Goal: Navigation & Orientation: Find specific page/section

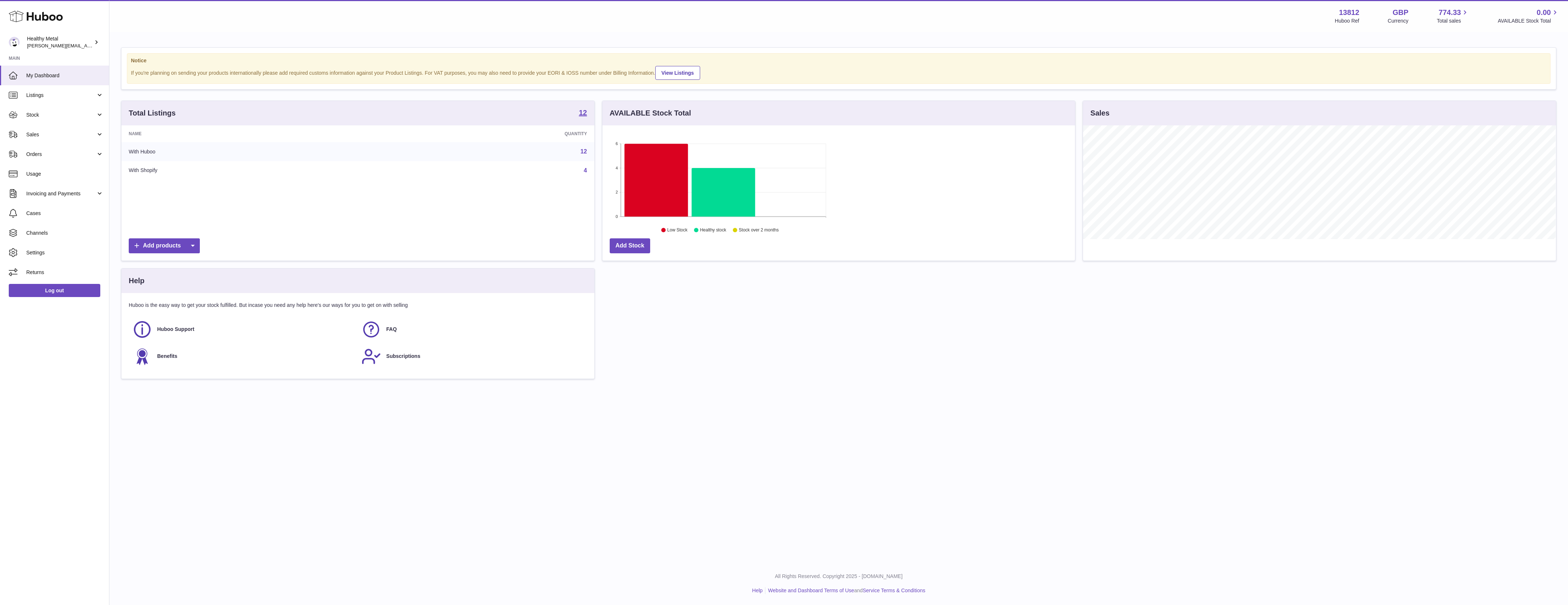
scroll to position [113, 472]
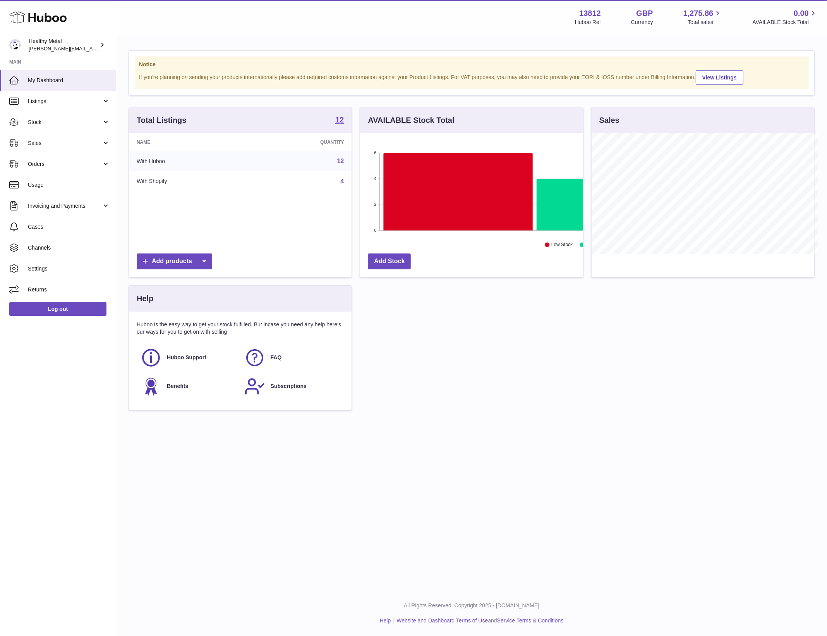
scroll to position [120, 223]
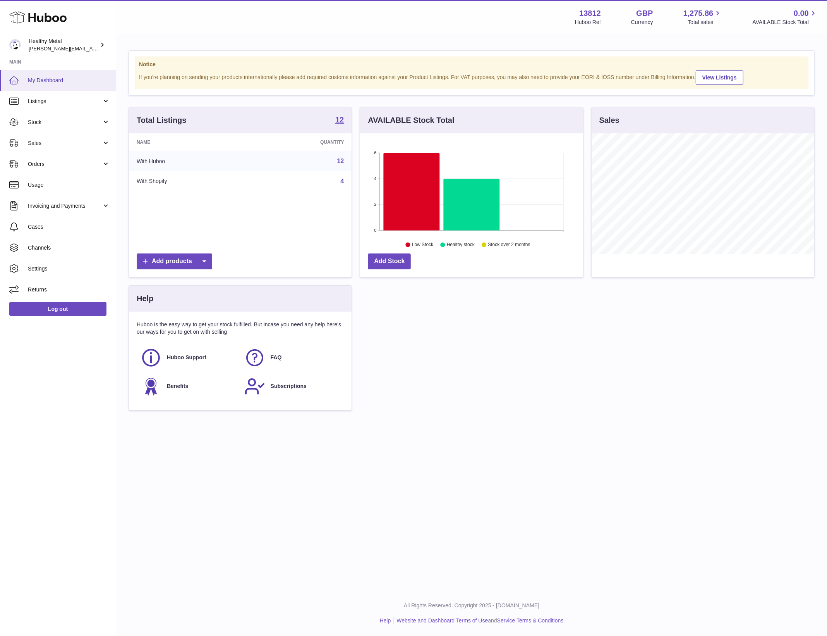
click at [58, 79] on span "My Dashboard" at bounding box center [69, 80] width 82 height 7
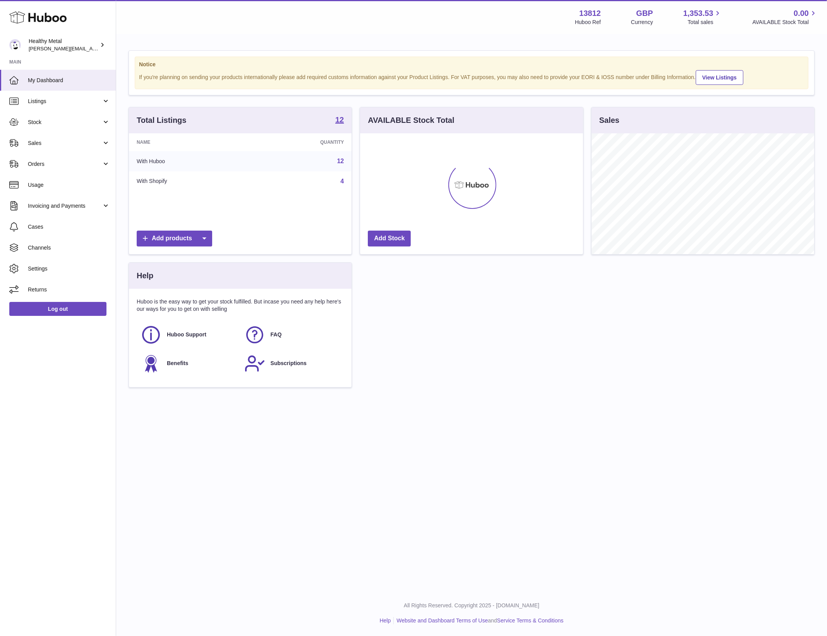
scroll to position [120, 223]
